Goal: Information Seeking & Learning: Learn about a topic

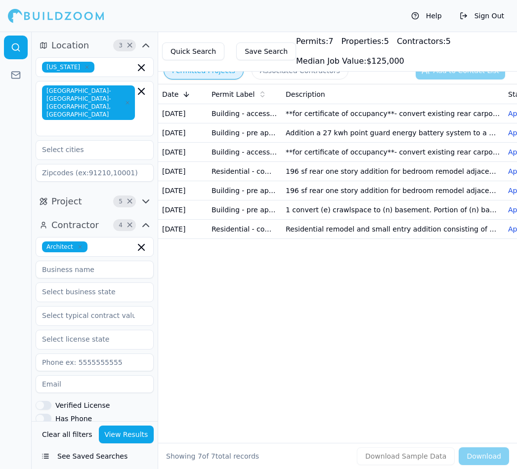
click at [274, 50] on button "Save Search" at bounding box center [266, 51] width 60 height 18
click at [60, 14] on div at bounding box center [56, 16] width 96 height 20
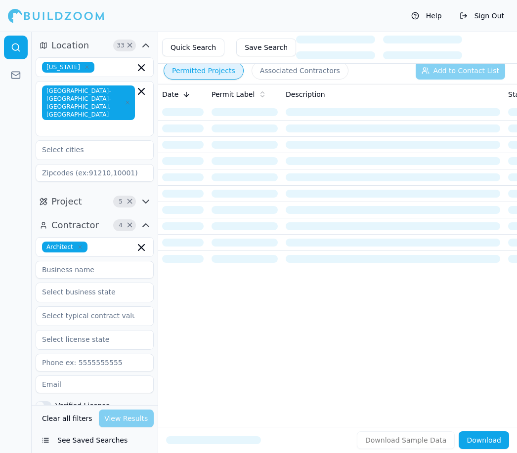
click at [266, 46] on button "Save Search" at bounding box center [266, 48] width 60 height 18
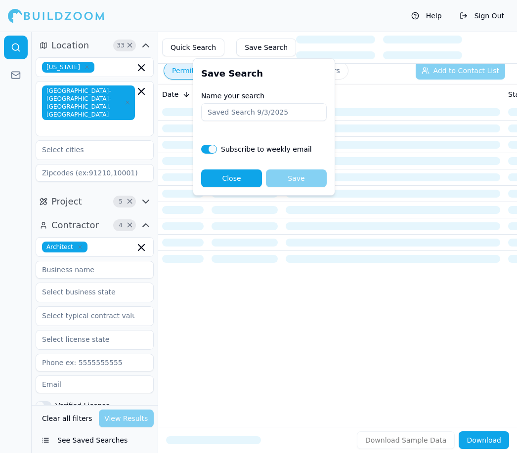
click at [273, 48] on button "Save Search" at bounding box center [266, 48] width 60 height 18
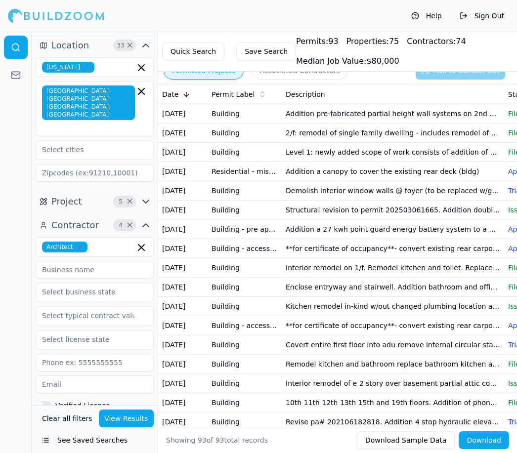
click at [268, 57] on button "Save Search" at bounding box center [266, 51] width 60 height 18
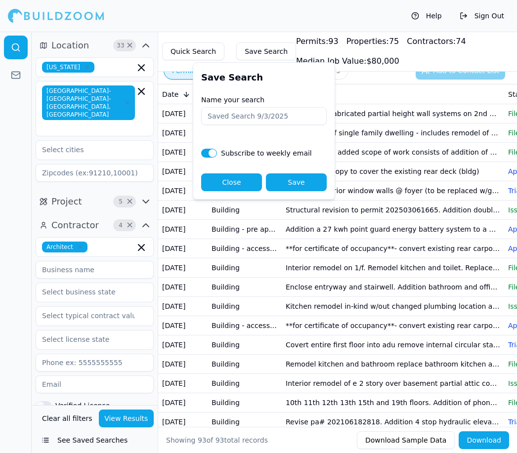
click at [455, 56] on div "Permits: 93 Properties: 75 Contractors: 74 Median Job Value: $ 80,000" at bounding box center [400, 52] width 209 height 32
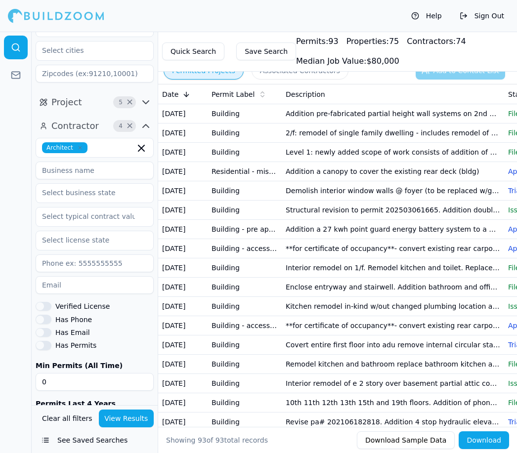
scroll to position [99, 0]
click at [46, 302] on button "Verified License" at bounding box center [44, 306] width 16 height 9
click at [47, 315] on button "Has Phone" at bounding box center [44, 319] width 16 height 9
click at [47, 329] on button "Has Email" at bounding box center [44, 333] width 16 height 9
click at [47, 341] on button "Has Permits" at bounding box center [44, 345] width 16 height 9
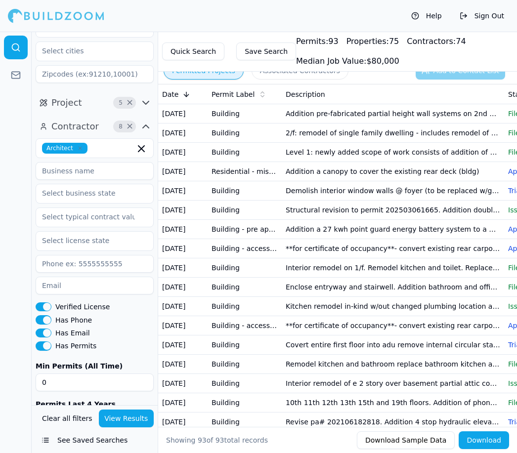
click at [369, 44] on span "Properties:" at bounding box center [367, 41] width 42 height 9
click at [369, 41] on span "Properties:" at bounding box center [367, 41] width 42 height 9
click at [333, 114] on td "Addition pre-fabricated partial height wall systems on 2nd floor office" at bounding box center [393, 113] width 222 height 19
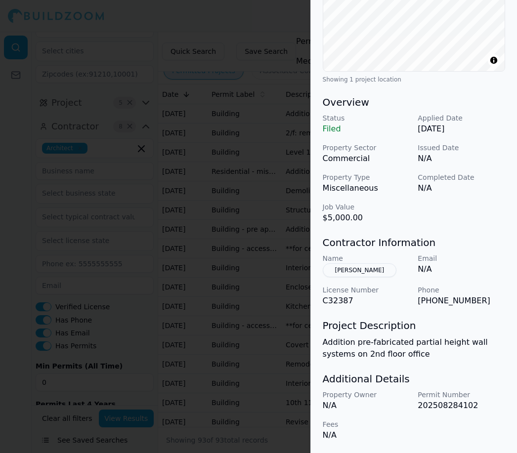
scroll to position [231, 0]
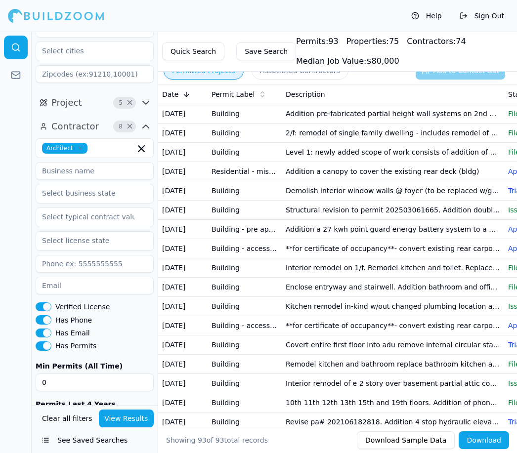
click at [351, 131] on td "2/f: remodel of single family dwelling - includes remodel of existing bathroom …" at bounding box center [393, 133] width 222 height 19
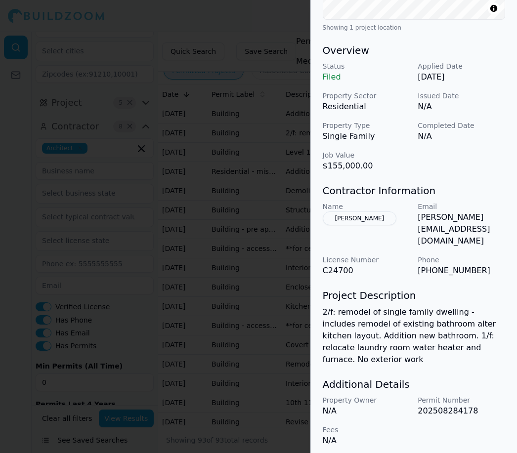
scroll to position [280, 0]
